Goal: Find specific page/section

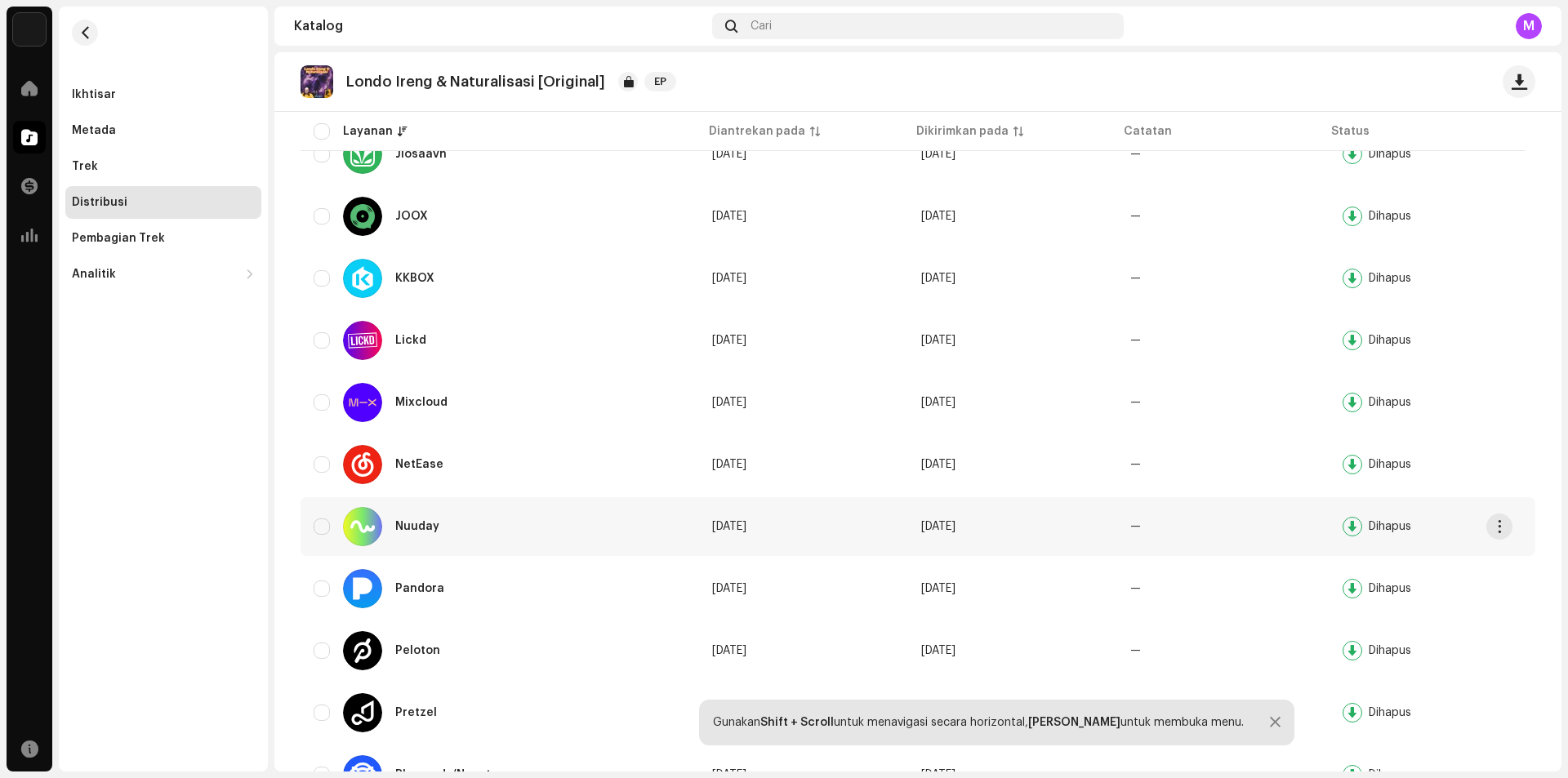
scroll to position [1631, 0]
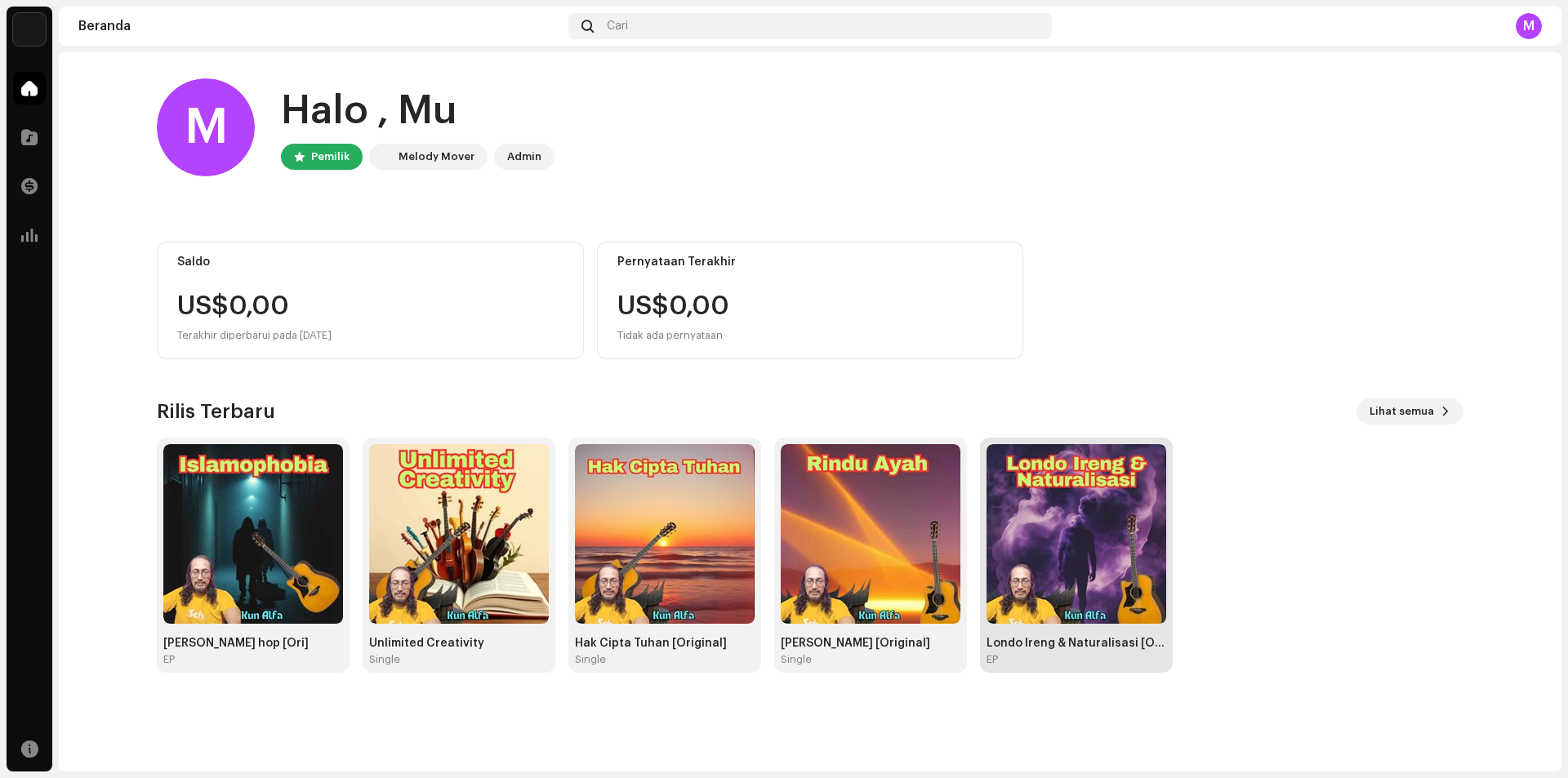
click at [1081, 509] on img at bounding box center [1076, 533] width 180 height 180
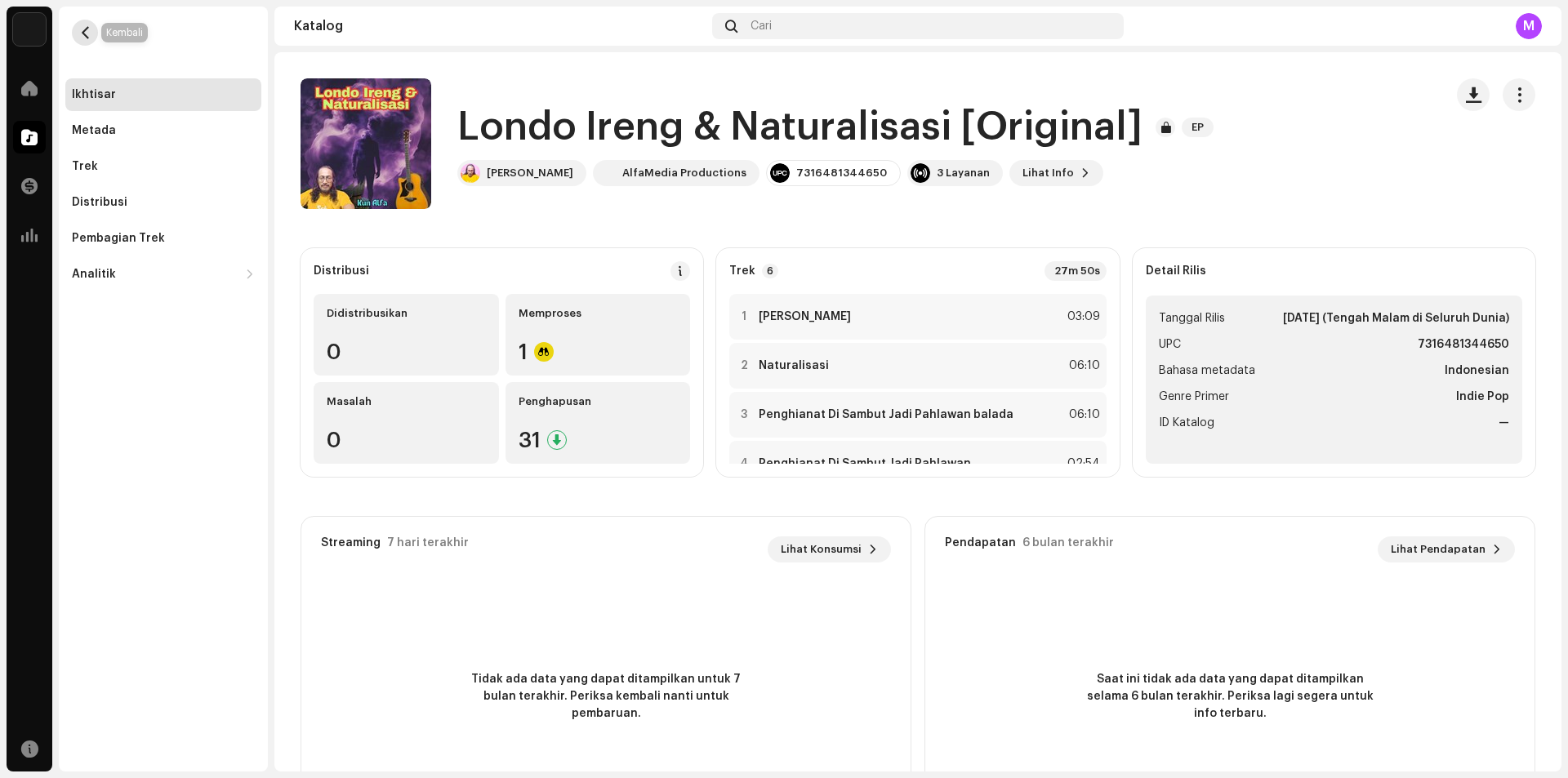
click at [80, 30] on span "button" at bounding box center [86, 32] width 13 height 13
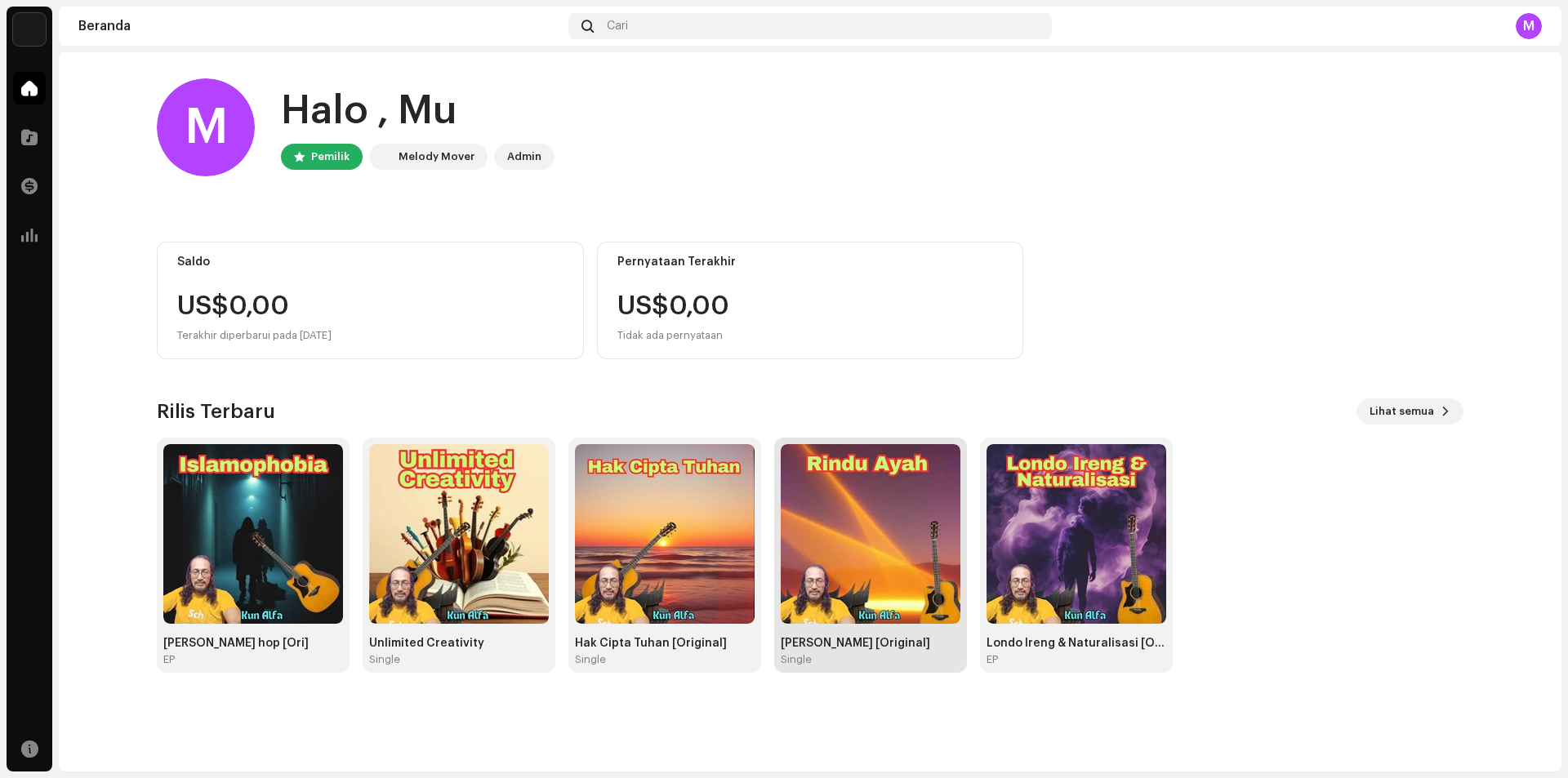
click at [848, 569] on img at bounding box center [870, 533] width 180 height 180
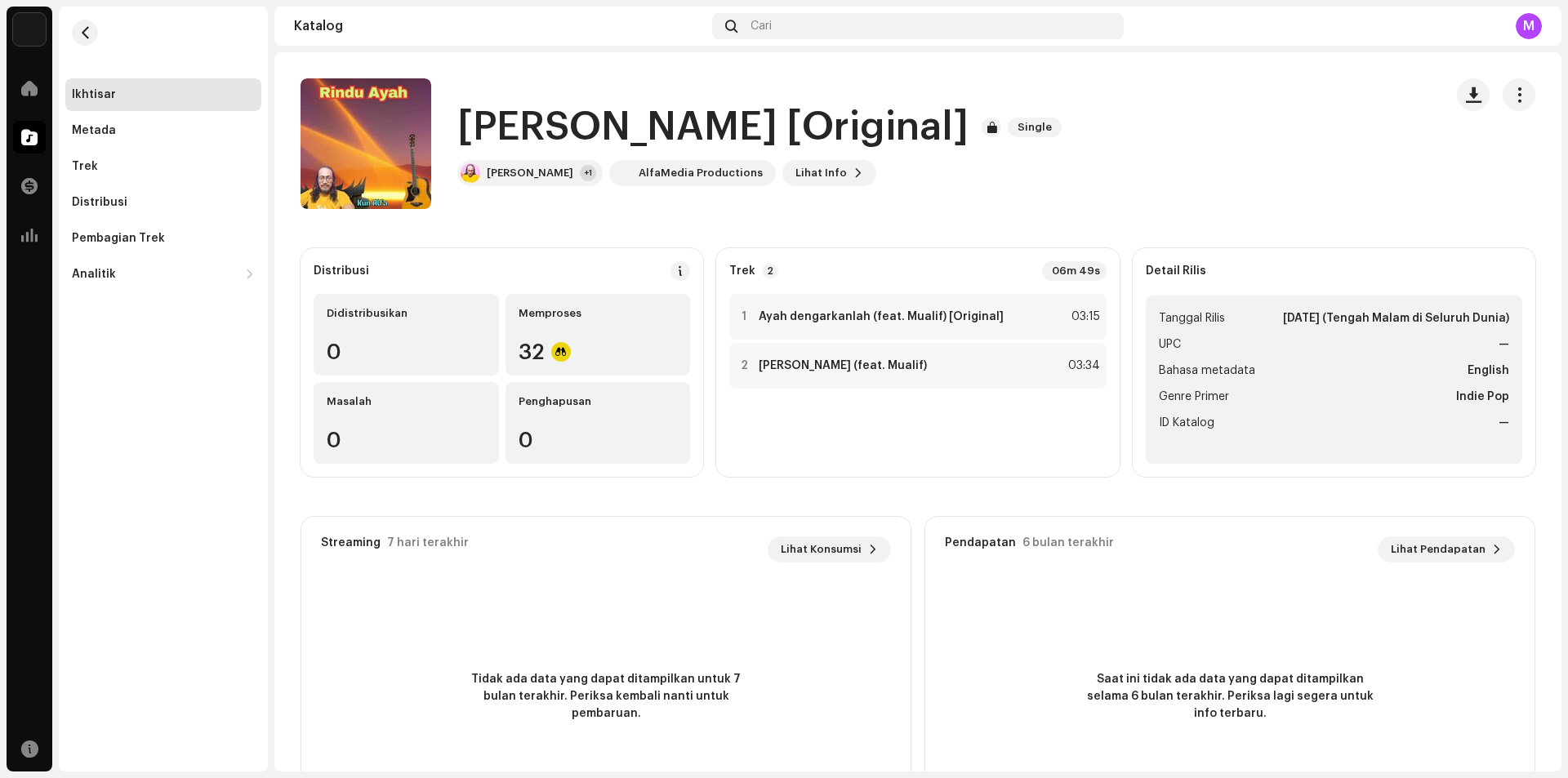
click at [1224, 90] on div "Rindu Ayah [Original] Single Kun Alfa +1 AlfaMedia Productions Lihat Info" at bounding box center [865, 144] width 1130 height 130
